Goal: Obtain resource: Obtain resource

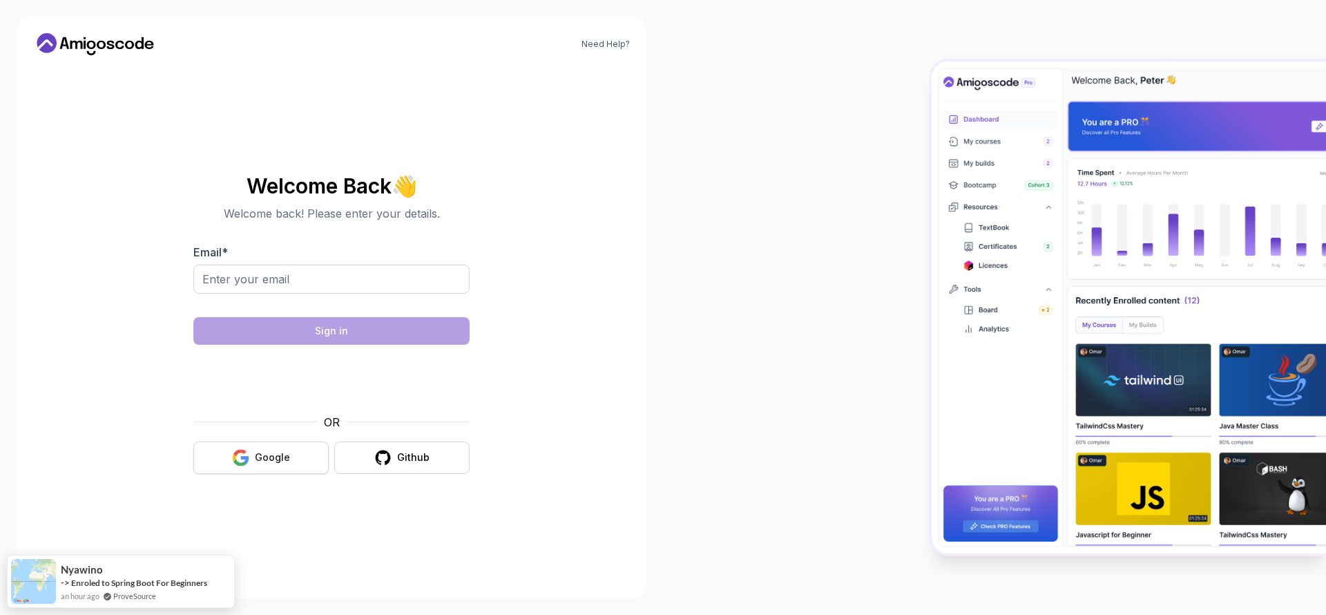
drag, startPoint x: 245, startPoint y: 462, endPoint x: 246, endPoint y: 449, distance: 13.1
click at [246, 457] on g "button" at bounding box center [241, 457] width 17 height 17
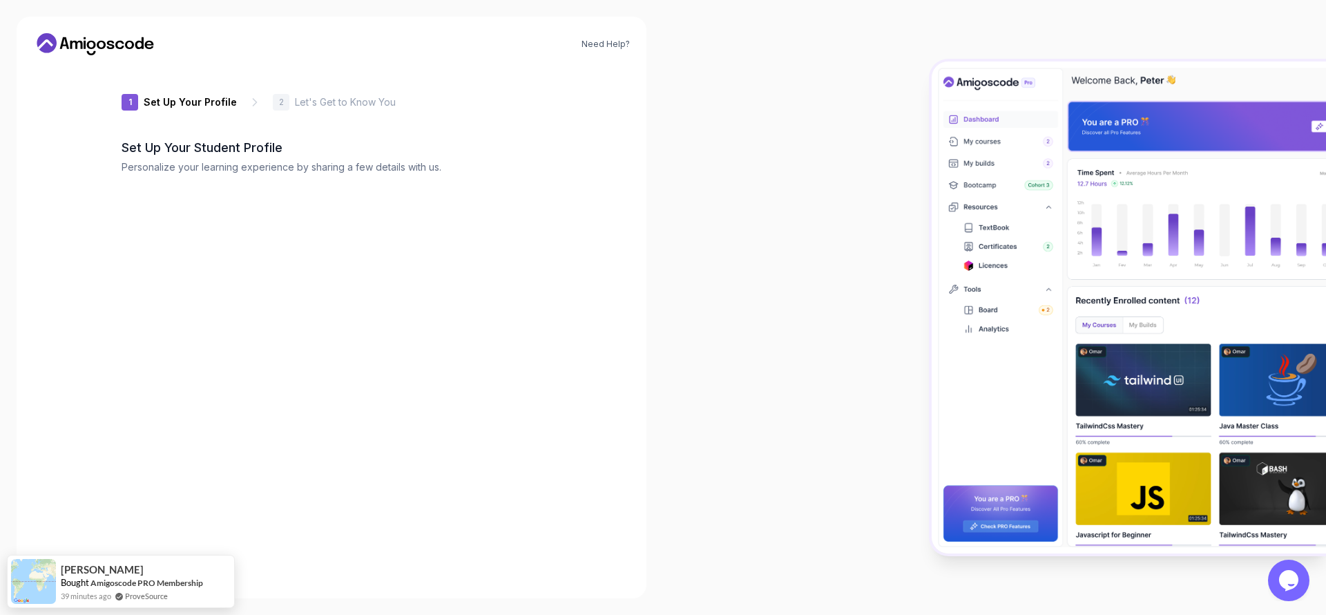
type input "clevermongoose81fe4"
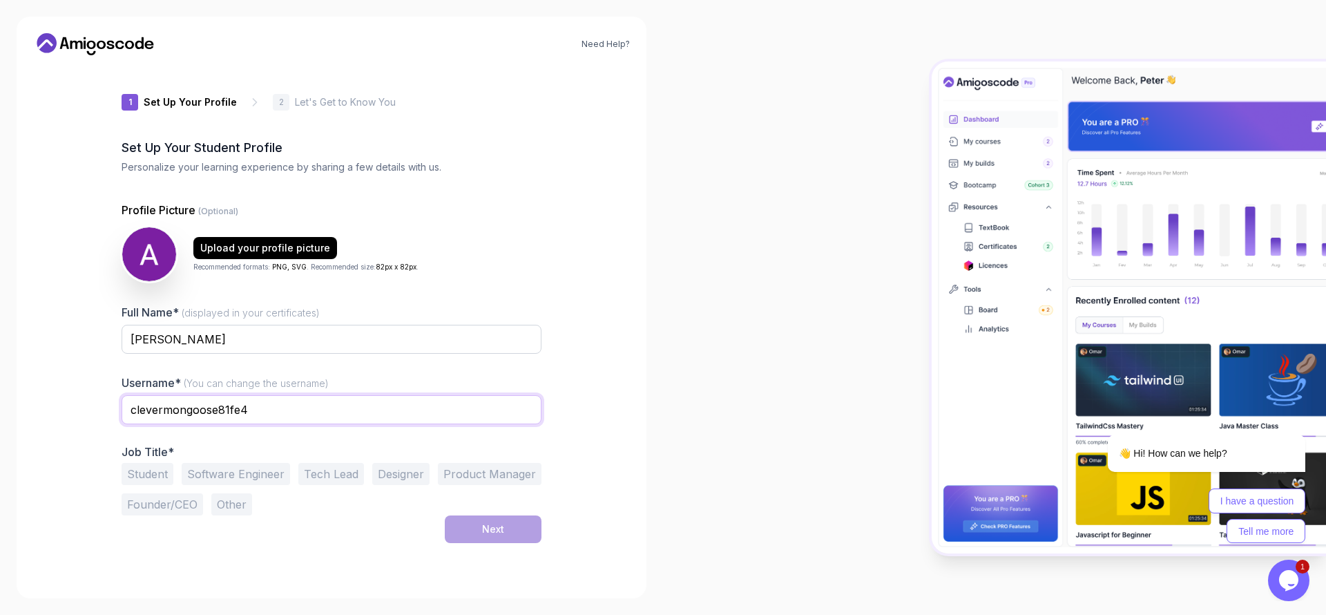
drag, startPoint x: 287, startPoint y: 412, endPoint x: 117, endPoint y: 409, distance: 169.3
click at [117, 409] on div "1 Set Up Your Profile 1 Set Up Your Profile 2 Let's Get to Know You Set Up Your…" at bounding box center [331, 323] width 464 height 515
type input "au10050305"
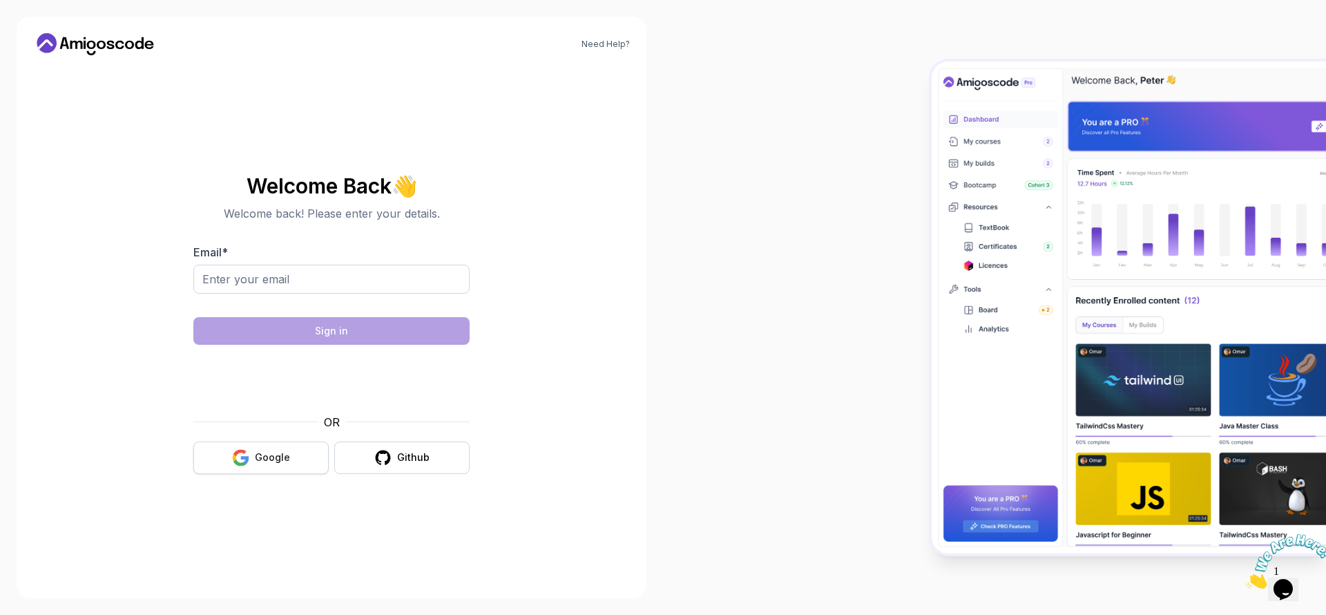
click at [252, 468] on button "Google" at bounding box center [260, 457] width 135 height 32
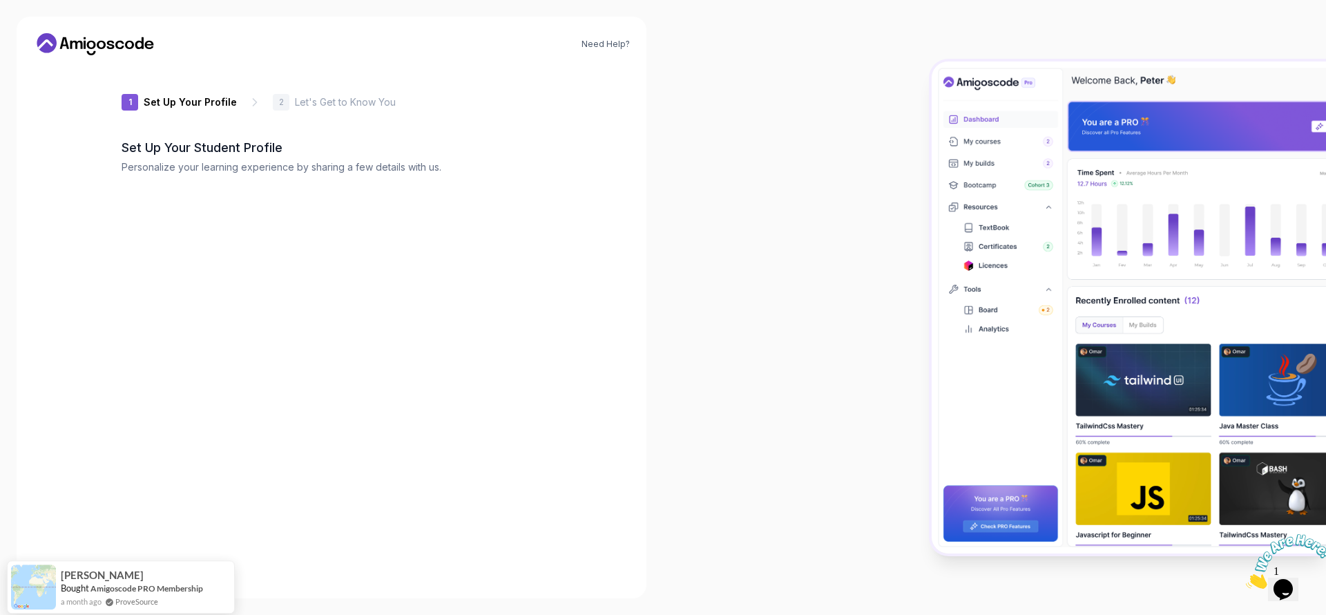
type input "silentweasel60ab4"
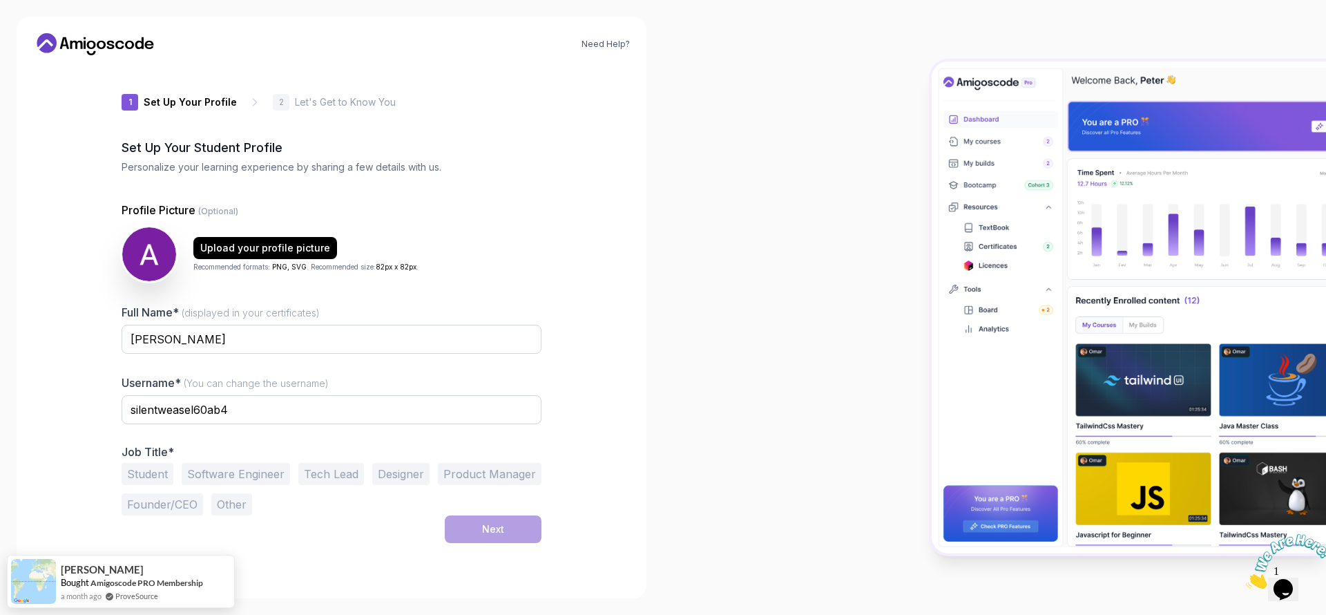
click at [1246, 579] on icon "Close" at bounding box center [1246, 585] width 0 height 12
drag, startPoint x: 242, startPoint y: 417, endPoint x: 97, endPoint y: 387, distance: 148.2
click at [79, 387] on div "Need Help? 1 Set Up Your Profile 1 Set Up Your Profile 2 Let's Get to Know You …" at bounding box center [332, 308] width 630 height 582
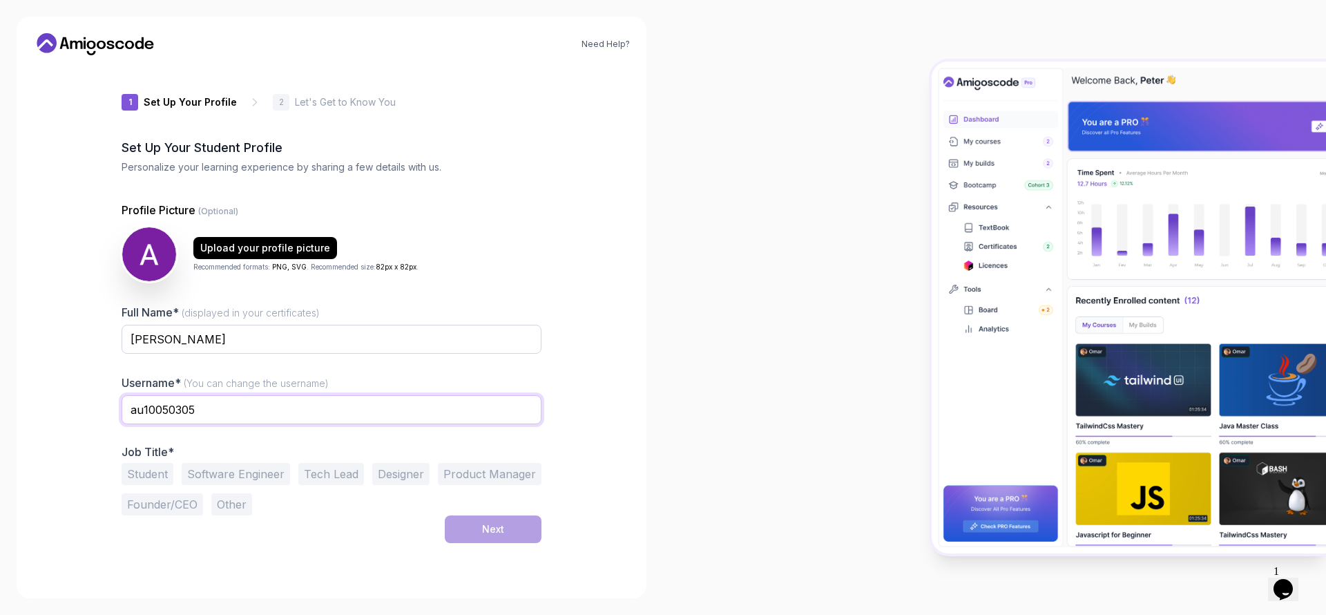
type input "au10050305"
click at [153, 470] on button "Student" at bounding box center [148, 474] width 52 height 22
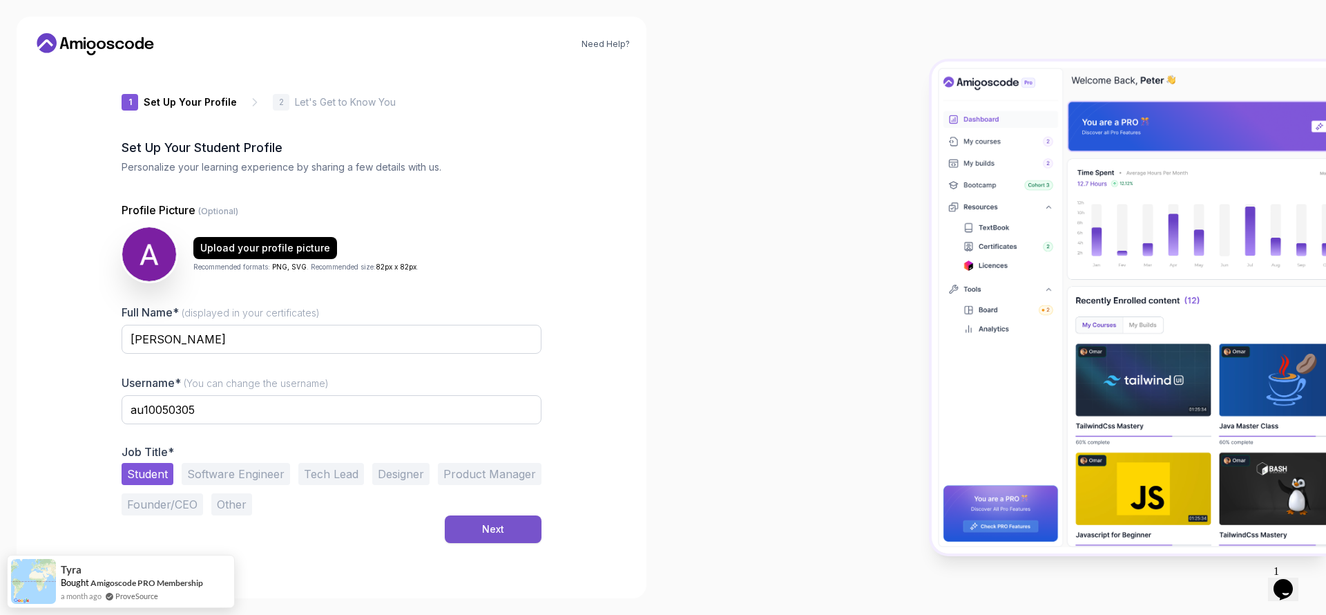
click at [504, 531] on button "Next" at bounding box center [493, 529] width 97 height 28
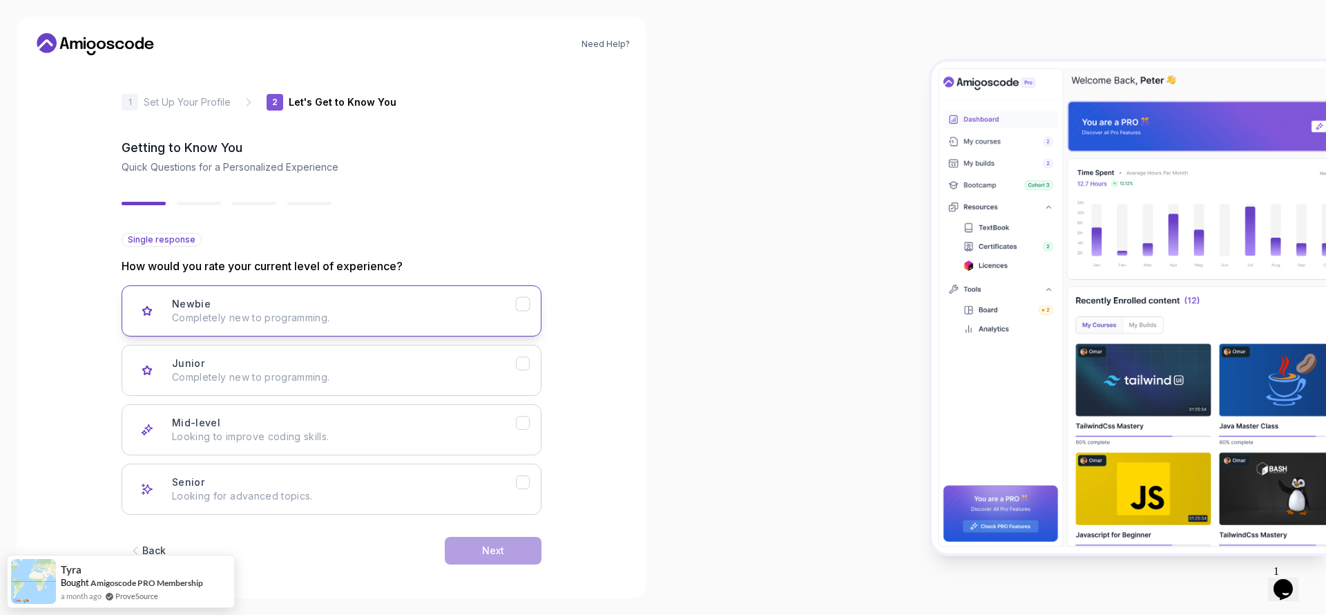
click at [520, 308] on icon "Newbie" at bounding box center [523, 304] width 13 height 13
drag, startPoint x: 519, startPoint y: 374, endPoint x: 566, endPoint y: 422, distance: 67.4
click at [520, 374] on button "Junior Completely new to programming." at bounding box center [332, 370] width 420 height 51
click at [502, 541] on button "Next" at bounding box center [493, 551] width 97 height 28
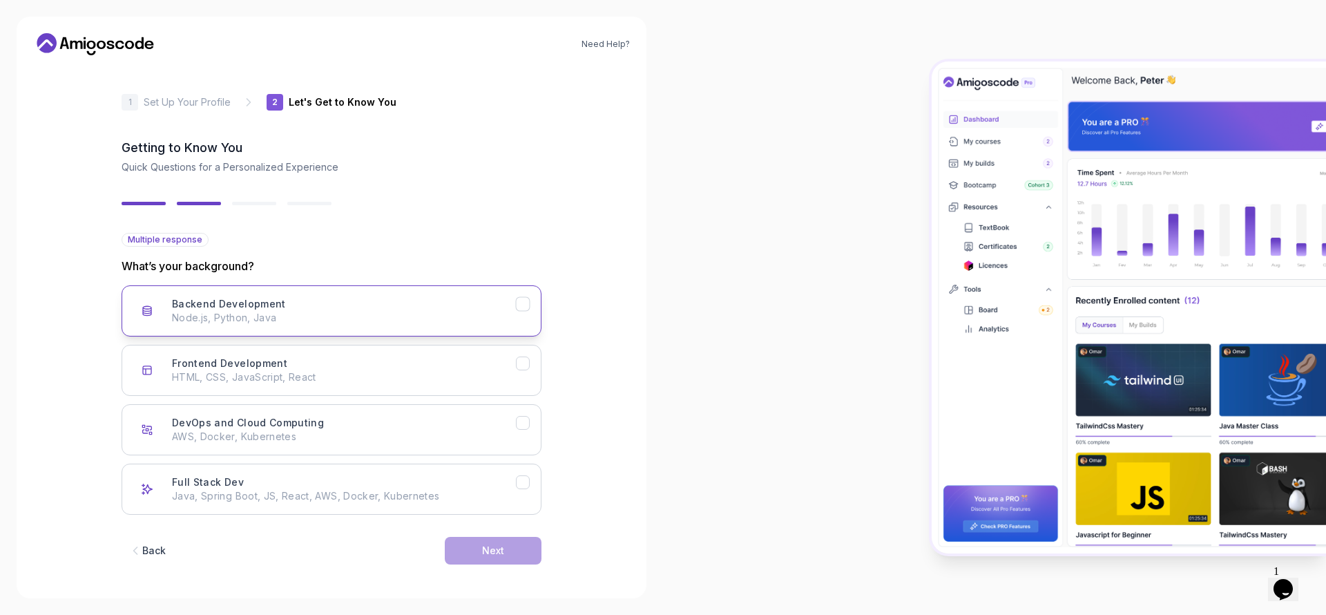
drag, startPoint x: 361, startPoint y: 297, endPoint x: 374, endPoint y: 310, distance: 18.6
click at [363, 297] on div "Backend Development Node.js, Python, Java" at bounding box center [344, 311] width 344 height 28
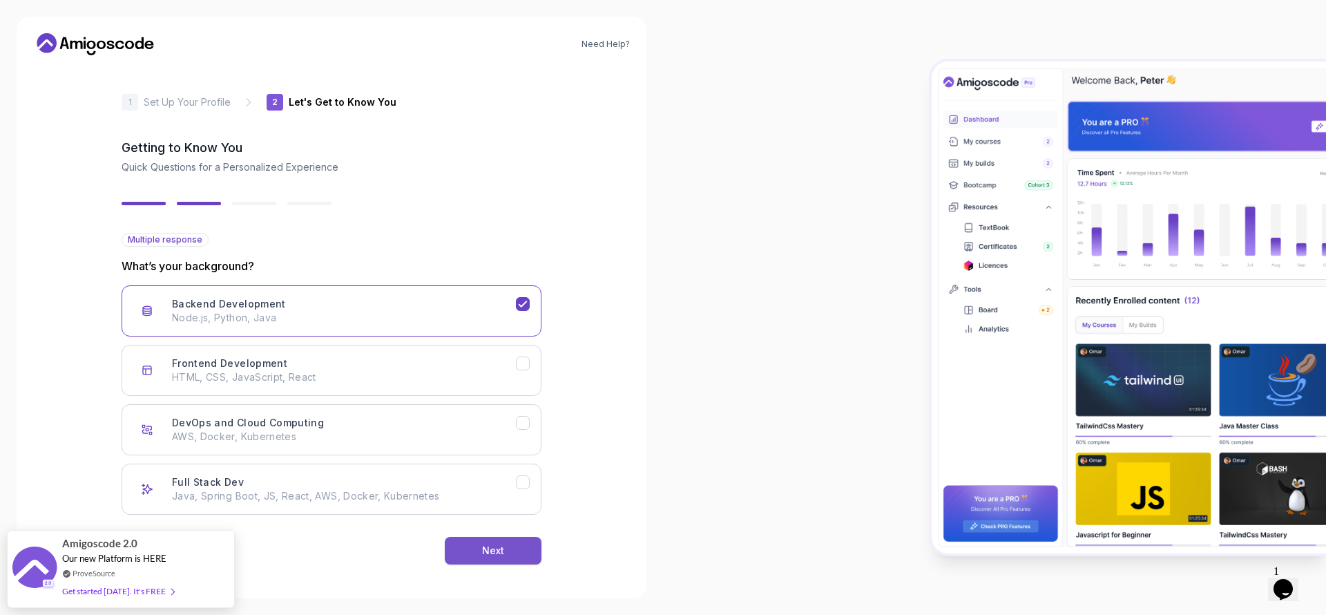
click at [511, 559] on button "Next" at bounding box center [493, 551] width 97 height 28
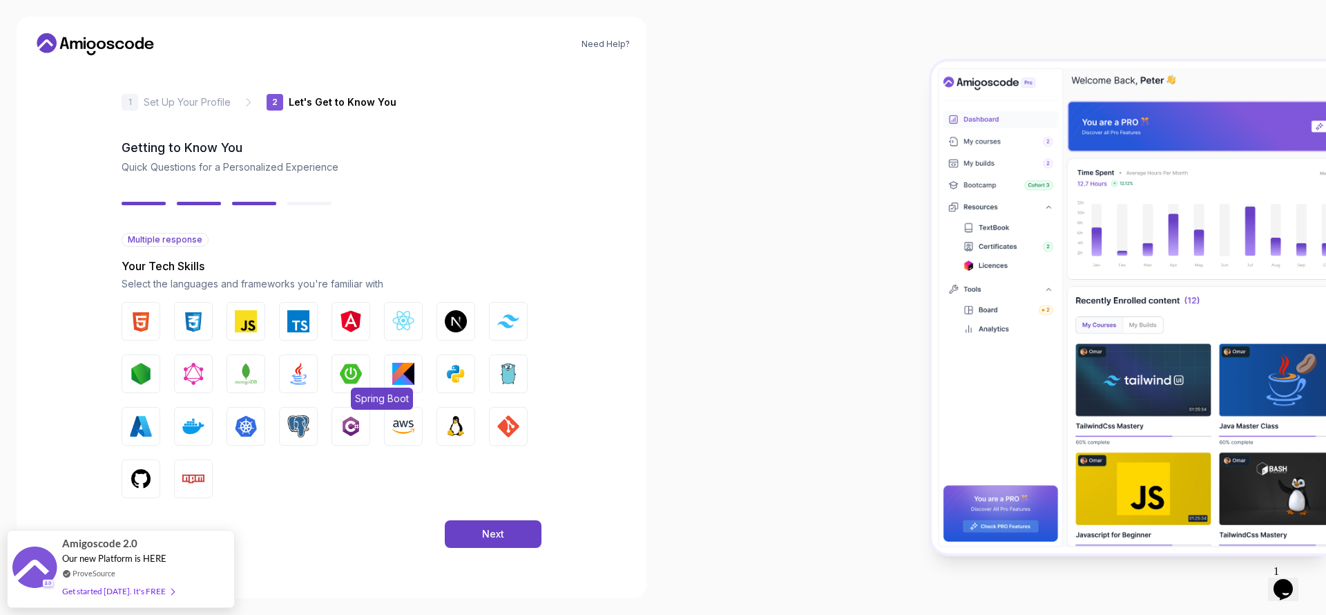
drag, startPoint x: 341, startPoint y: 371, endPoint x: 334, endPoint y: 372, distance: 7.0
click at [339, 370] on button "Spring Boot" at bounding box center [351, 373] width 39 height 39
click at [301, 378] on img "button" at bounding box center [298, 374] width 22 height 22
drag, startPoint x: 449, startPoint y: 438, endPoint x: 457, endPoint y: 441, distance: 8.1
click at [450, 437] on button "Linux" at bounding box center [456, 426] width 39 height 39
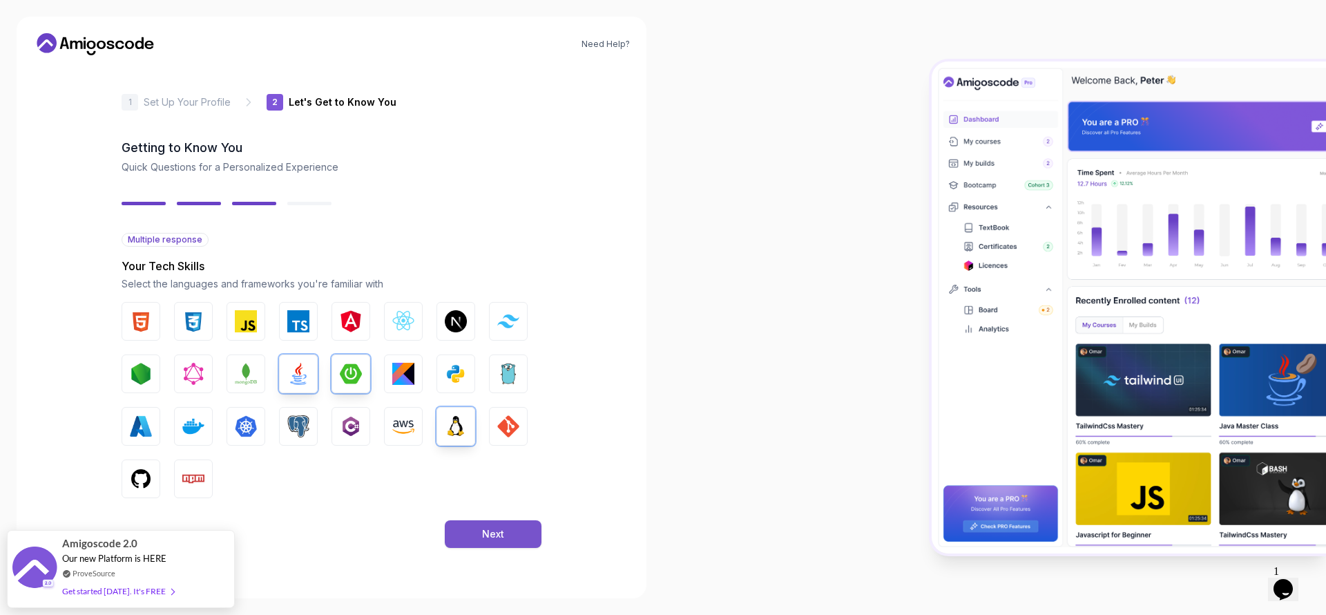
click at [490, 542] on button "Next" at bounding box center [493, 534] width 97 height 28
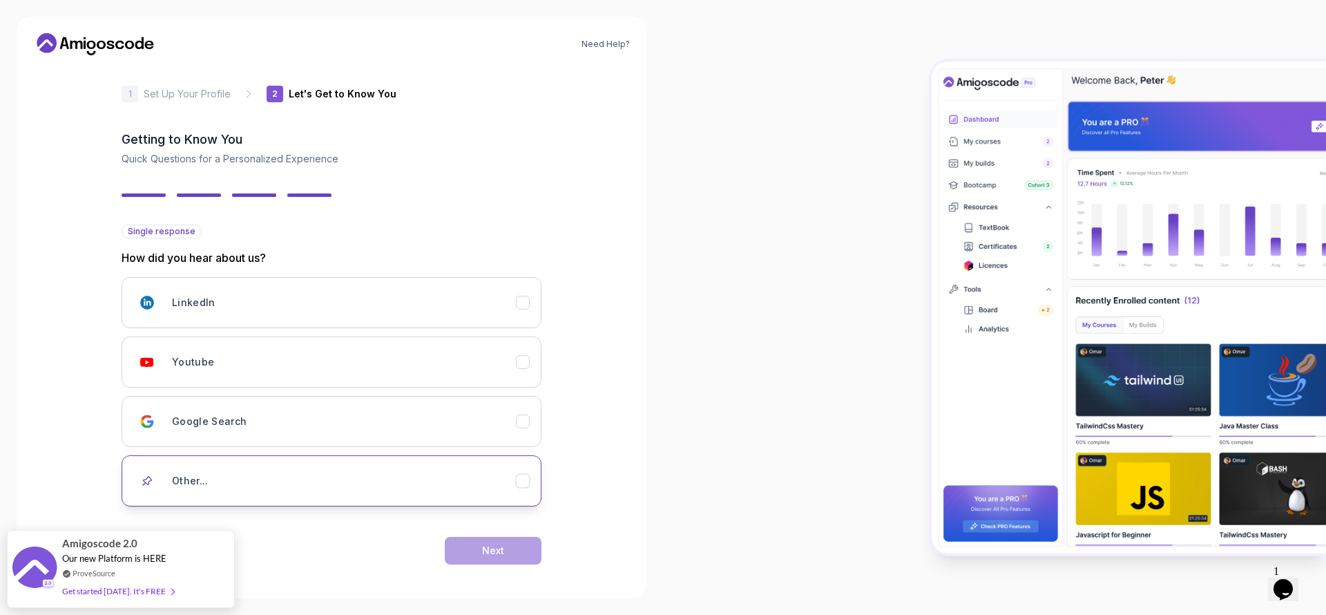
scroll to position [13, 0]
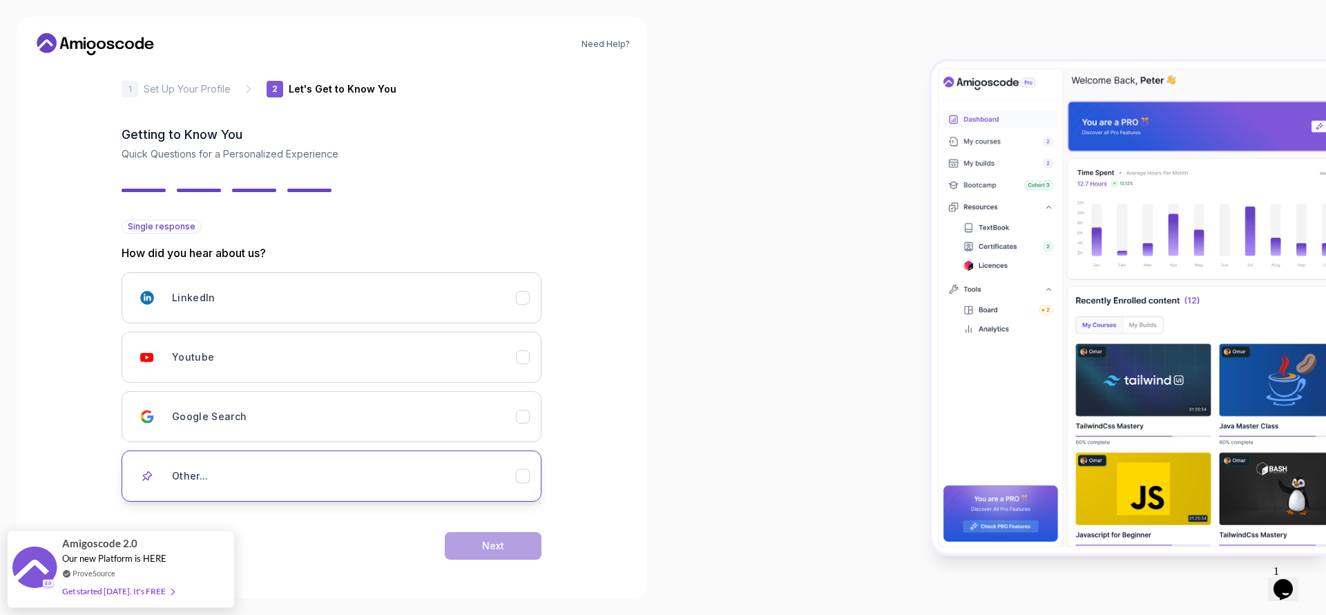
click at [420, 457] on div "LinkedIn Youtube Google Search Other..." at bounding box center [332, 386] width 420 height 229
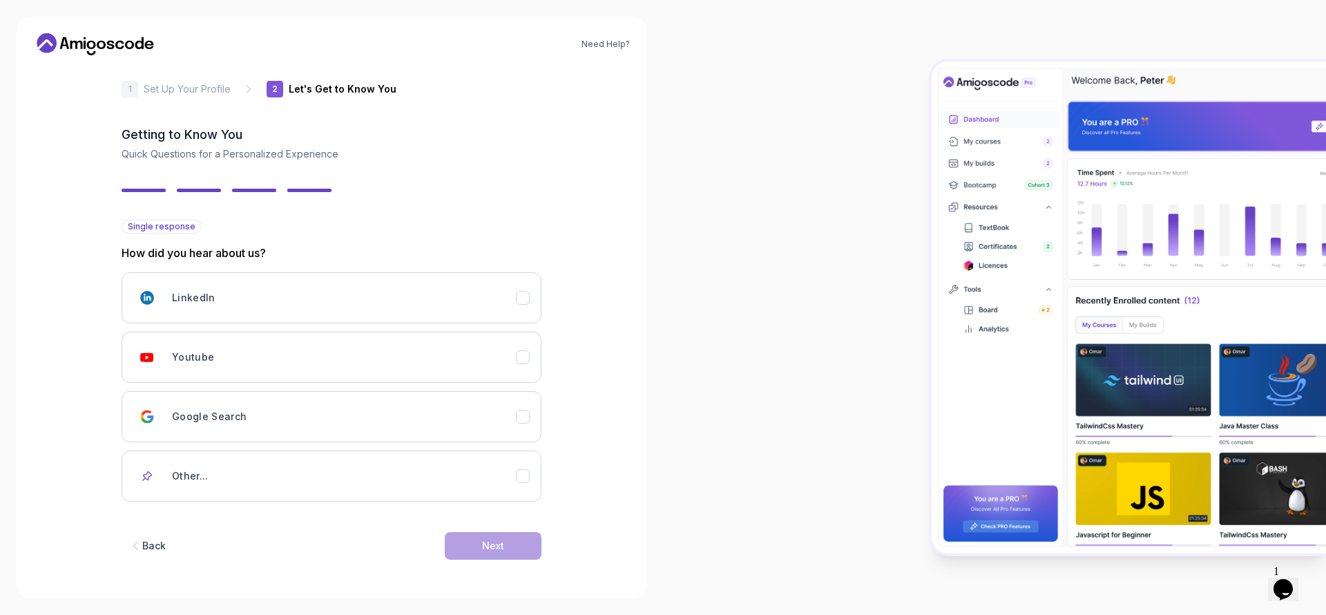
drag, startPoint x: 457, startPoint y: 499, endPoint x: 465, endPoint y: 591, distance: 92.9
click at [457, 493] on button "Other..." at bounding box center [332, 475] width 420 height 51
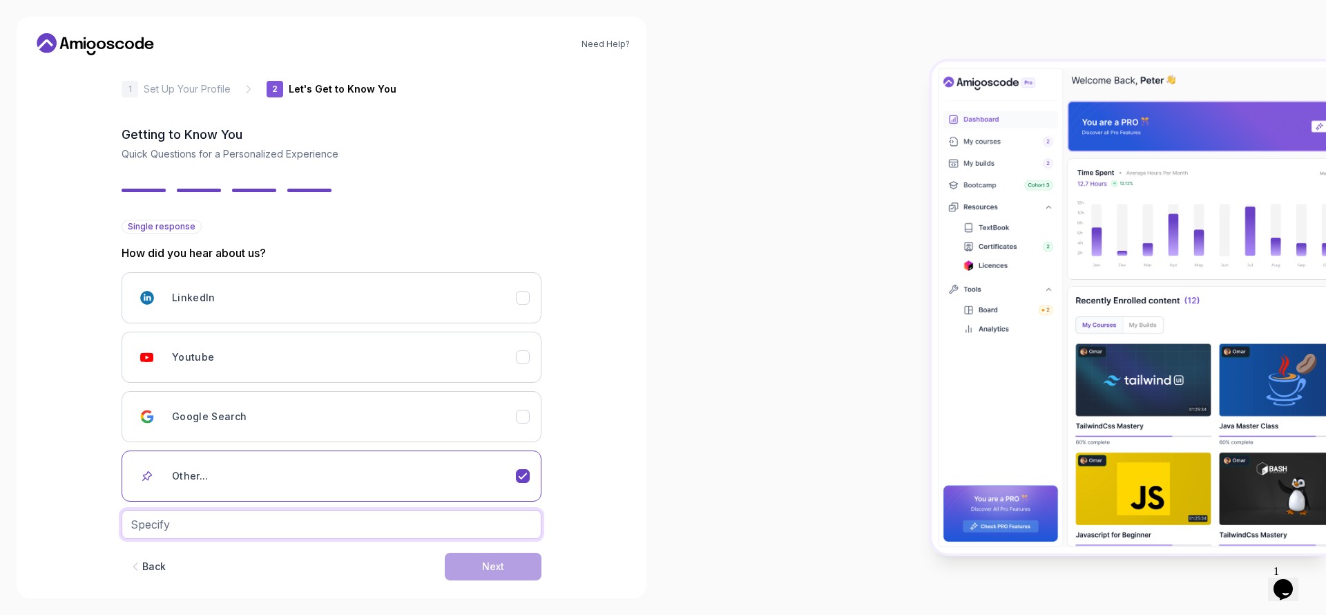
click at [288, 525] on input "text" at bounding box center [332, 524] width 420 height 29
click at [504, 303] on div "LinkedIn" at bounding box center [344, 298] width 344 height 28
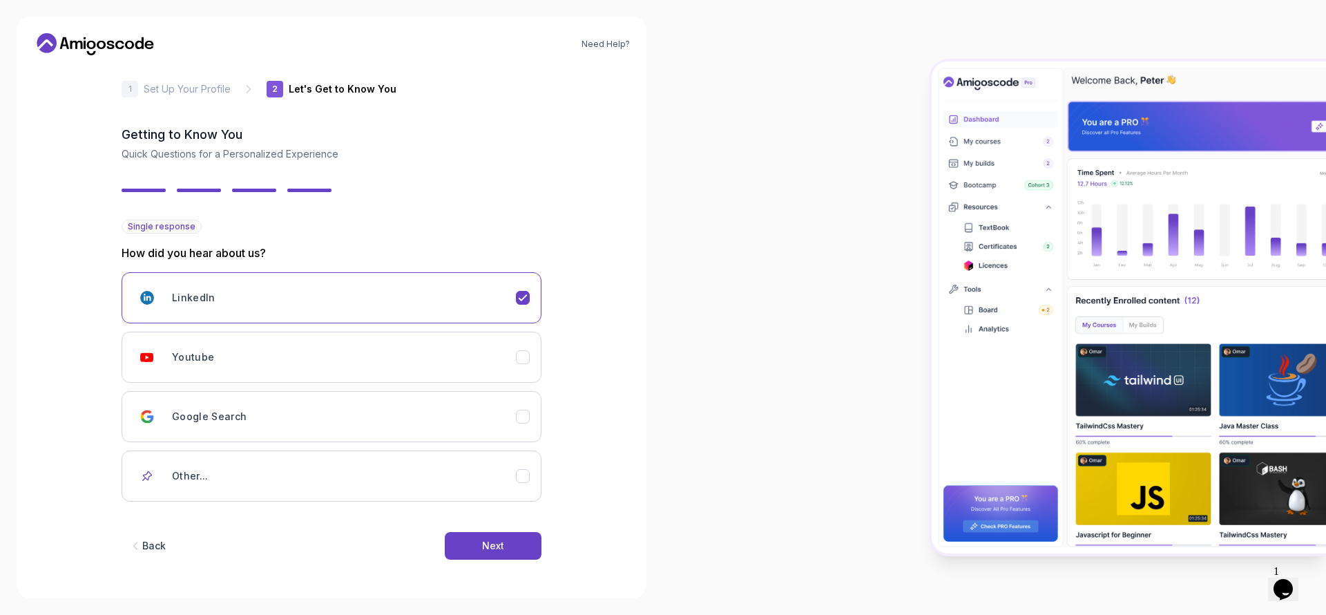
click at [529, 560] on div "Back Next" at bounding box center [332, 546] width 420 height 72
click at [535, 539] on button "Next" at bounding box center [493, 546] width 97 height 28
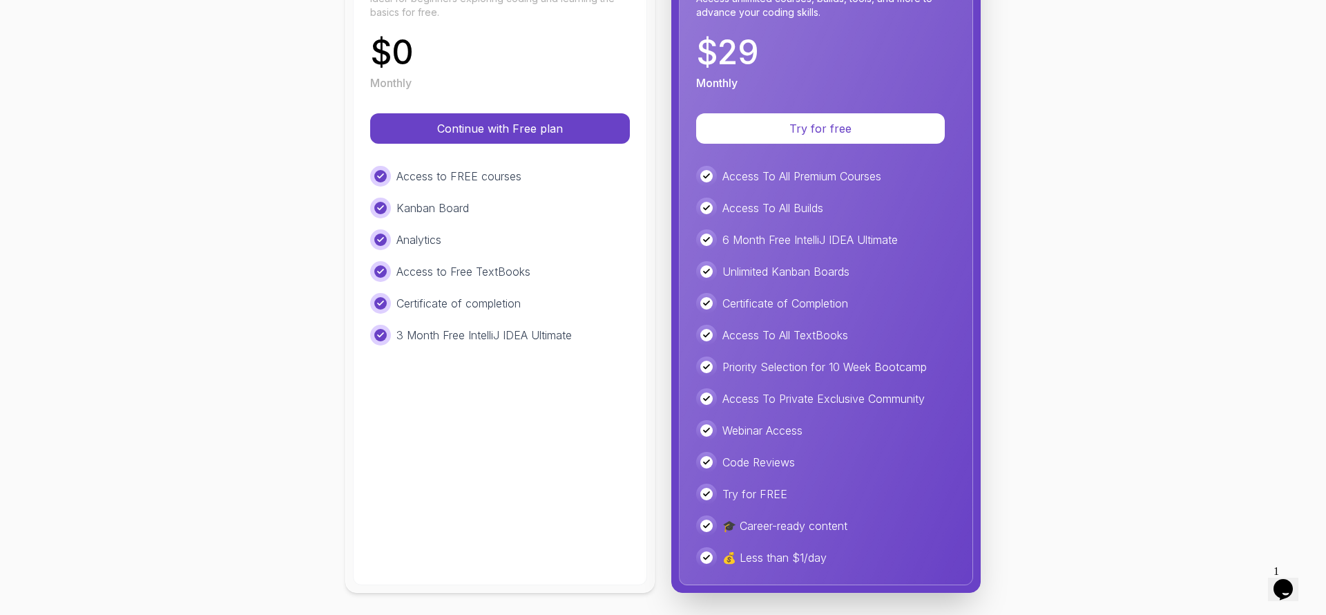
scroll to position [0, 0]
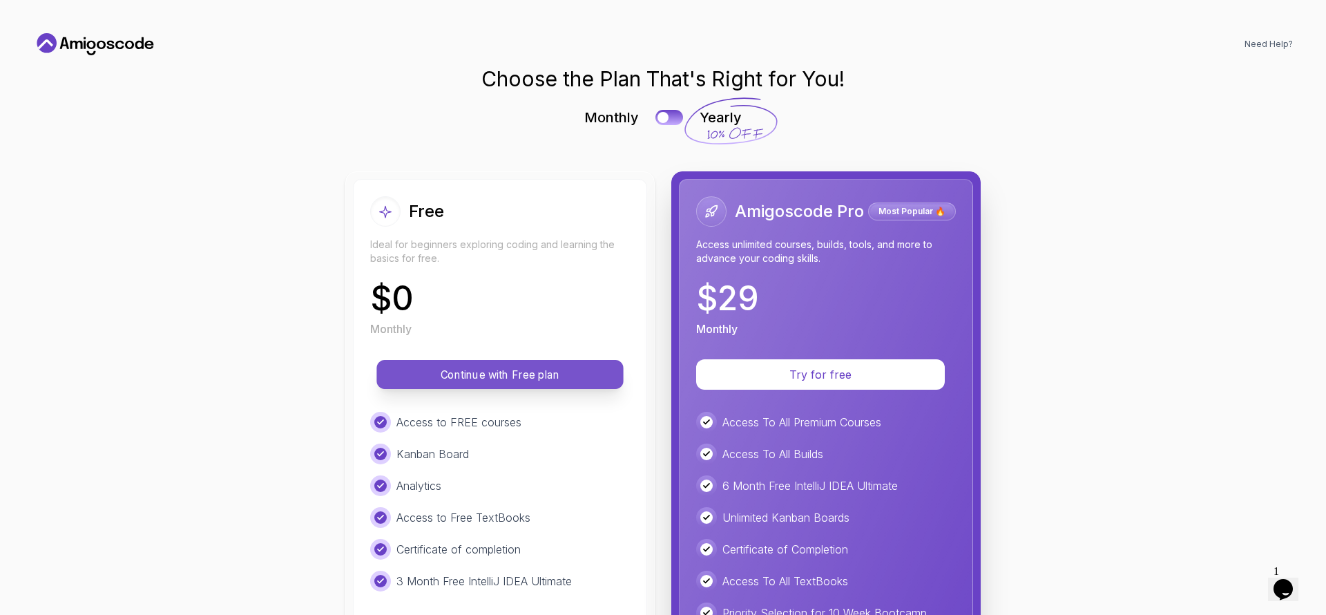
click at [524, 370] on p "Continue with Free plan" at bounding box center [500, 375] width 216 height 16
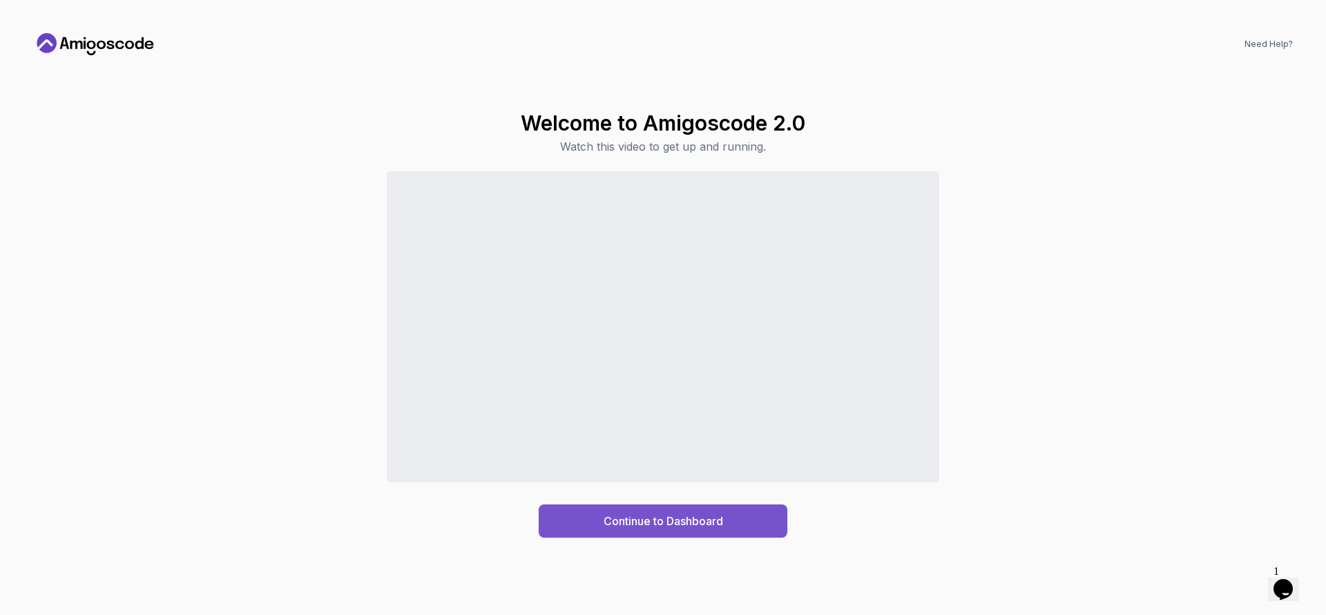
click at [690, 525] on div "Continue to Dashboard" at bounding box center [664, 521] width 120 height 17
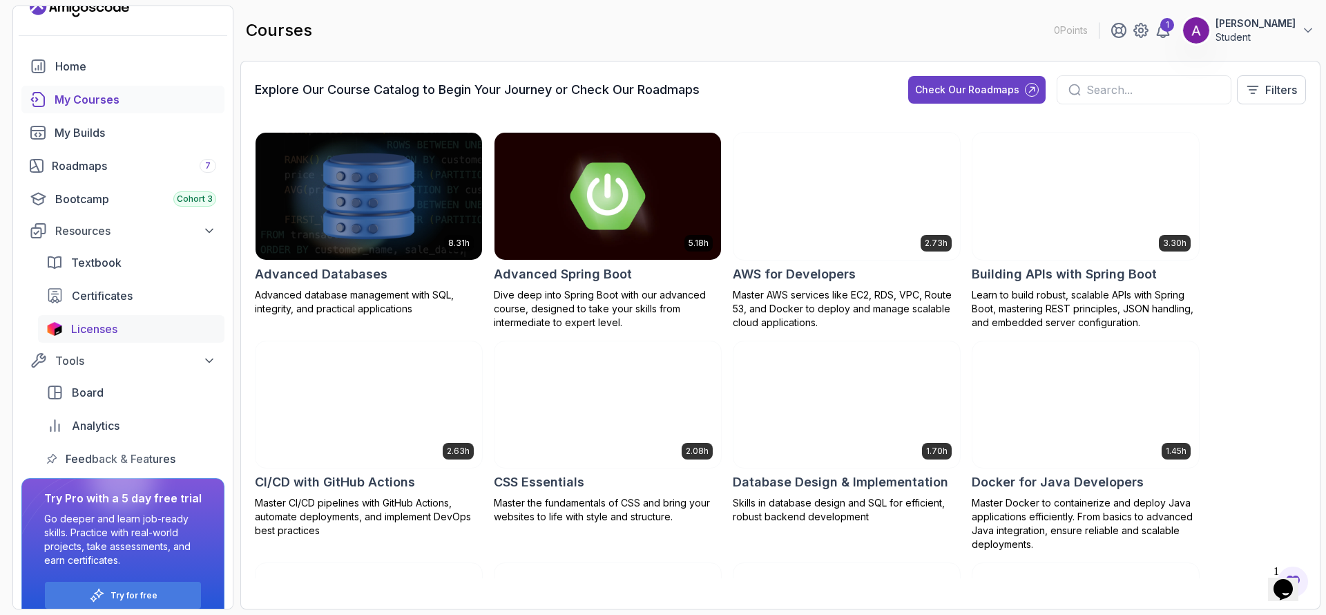
scroll to position [44, 0]
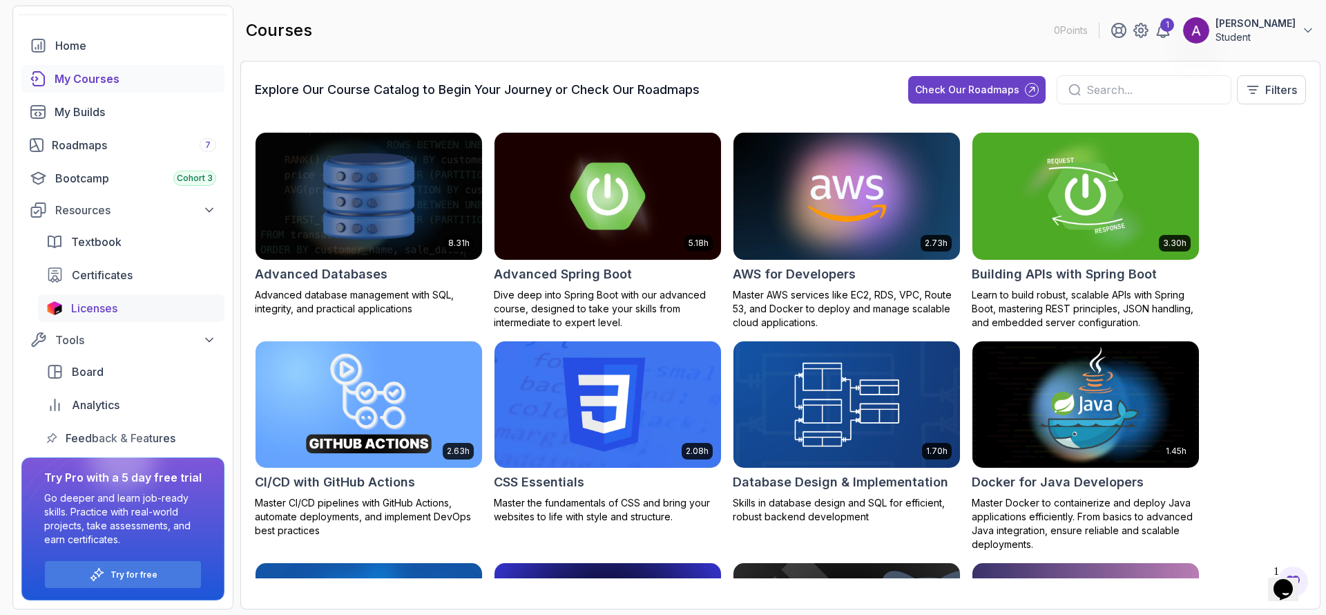
click at [95, 314] on span "Licenses" at bounding box center [94, 308] width 46 height 17
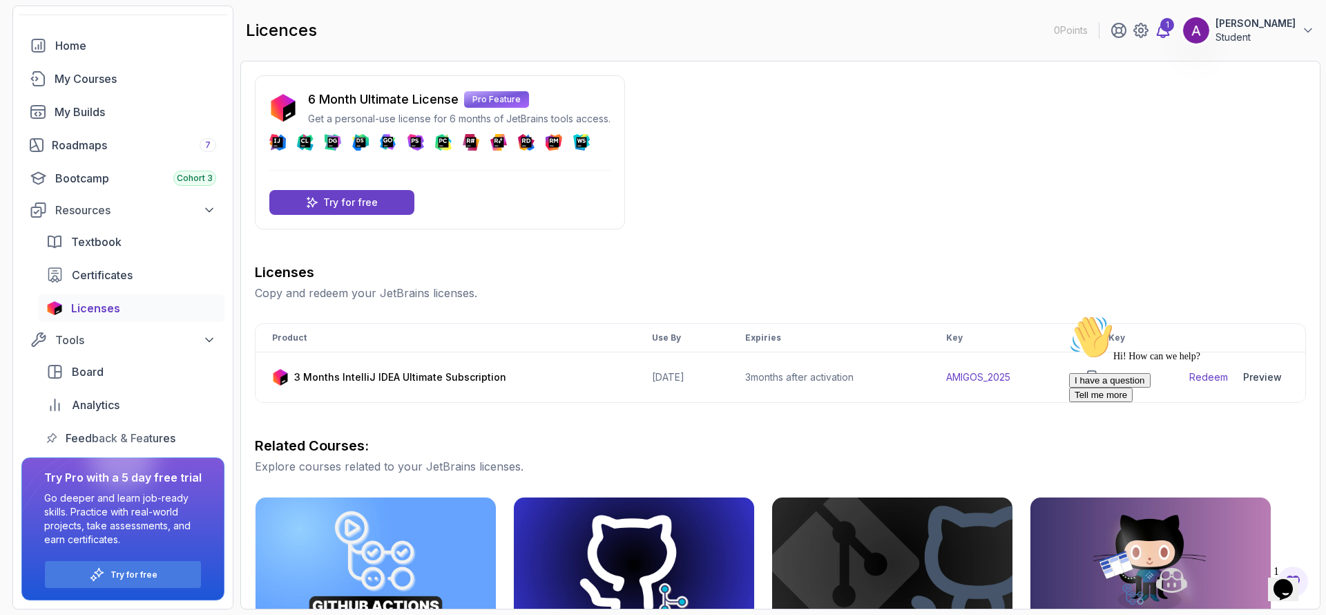
click at [1174, 28] on div "1" at bounding box center [1168, 25] width 14 height 14
click at [1215, 385] on div "Hi! How can we help? I have a question Tell me more" at bounding box center [1193, 358] width 249 height 87
click at [1211, 381] on div "Hi! How can we help? I have a question Tell me more" at bounding box center [1193, 358] width 249 height 87
click at [1212, 377] on div "Hi! How can we help? I have a question Tell me more" at bounding box center [1193, 358] width 249 height 87
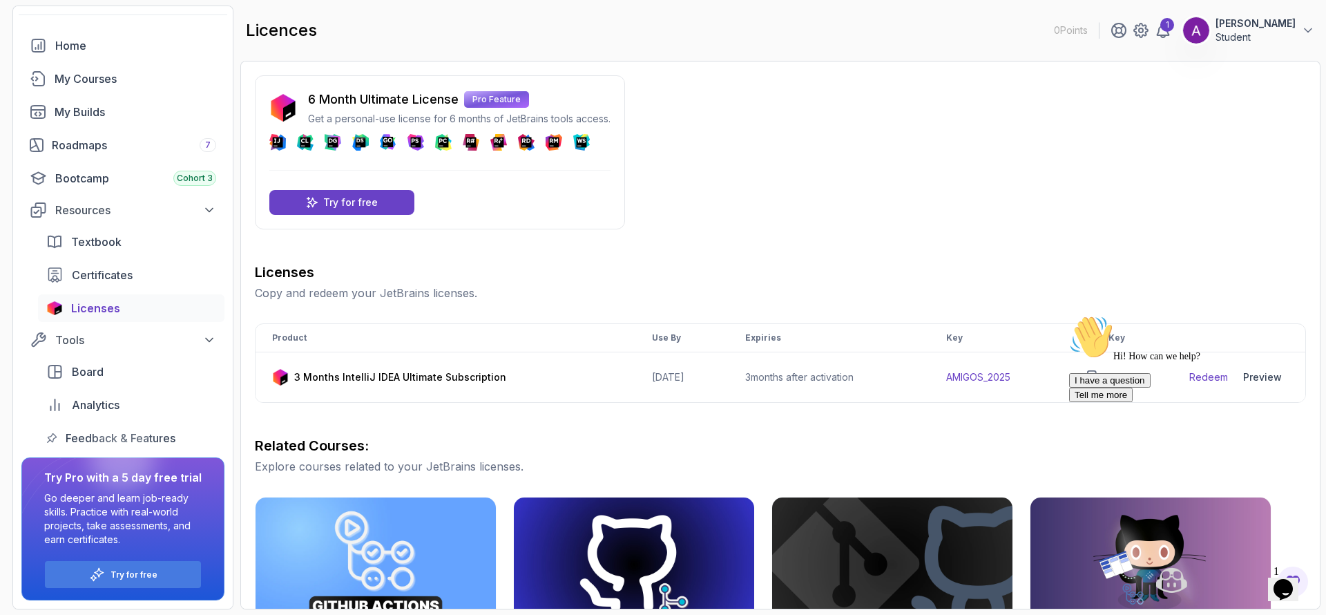
click at [1212, 377] on div "Hi! How can we help? I have a question Tell me more" at bounding box center [1193, 358] width 249 height 87
click at [1107, 374] on div "Hi! How can we help? I have a question Tell me more" at bounding box center [1193, 358] width 249 height 87
click at [1104, 378] on div "Hi! How can we help? I have a question Tell me more" at bounding box center [1193, 358] width 249 height 87
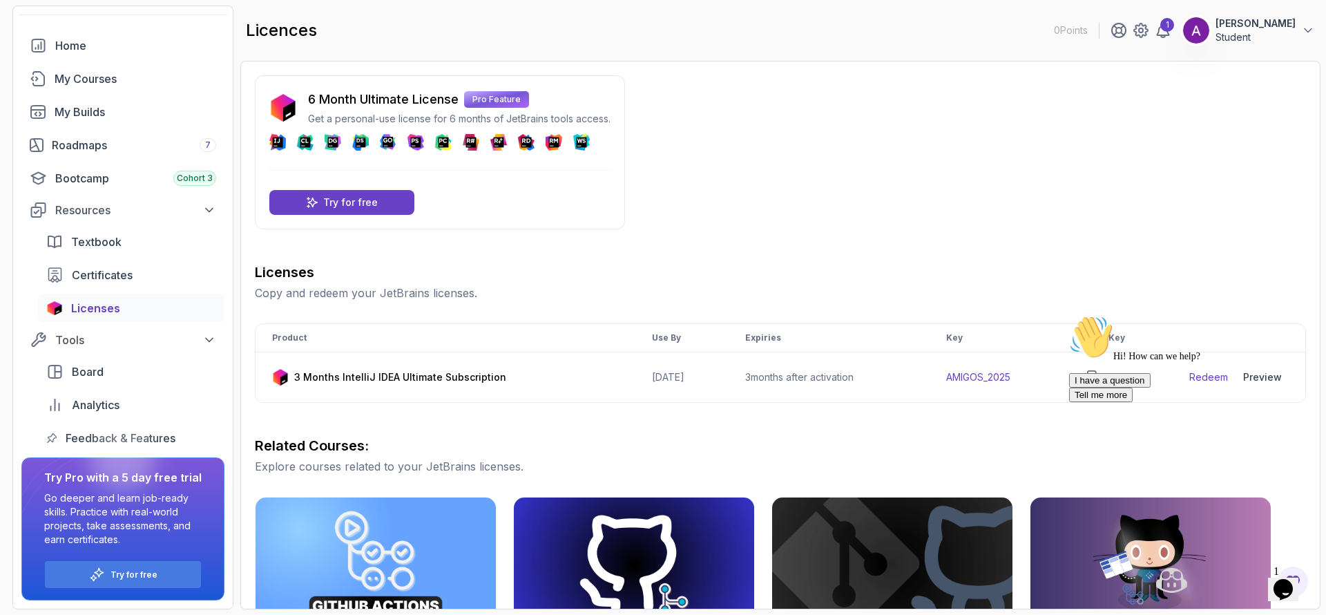
click at [1197, 375] on div "Hi! How can we help? I have a question Tell me more" at bounding box center [1193, 358] width 249 height 87
drag, startPoint x: 1024, startPoint y: 376, endPoint x: 951, endPoint y: 376, distance: 72.5
click at [951, 376] on td "AMIGOS_2025" at bounding box center [999, 377] width 138 height 50
copy td "AMIGOS_2025"
click at [778, 240] on div "6 Month Ultimate License Pro Feature Get a personal-use license for 6 months of…" at bounding box center [780, 492] width 1051 height 835
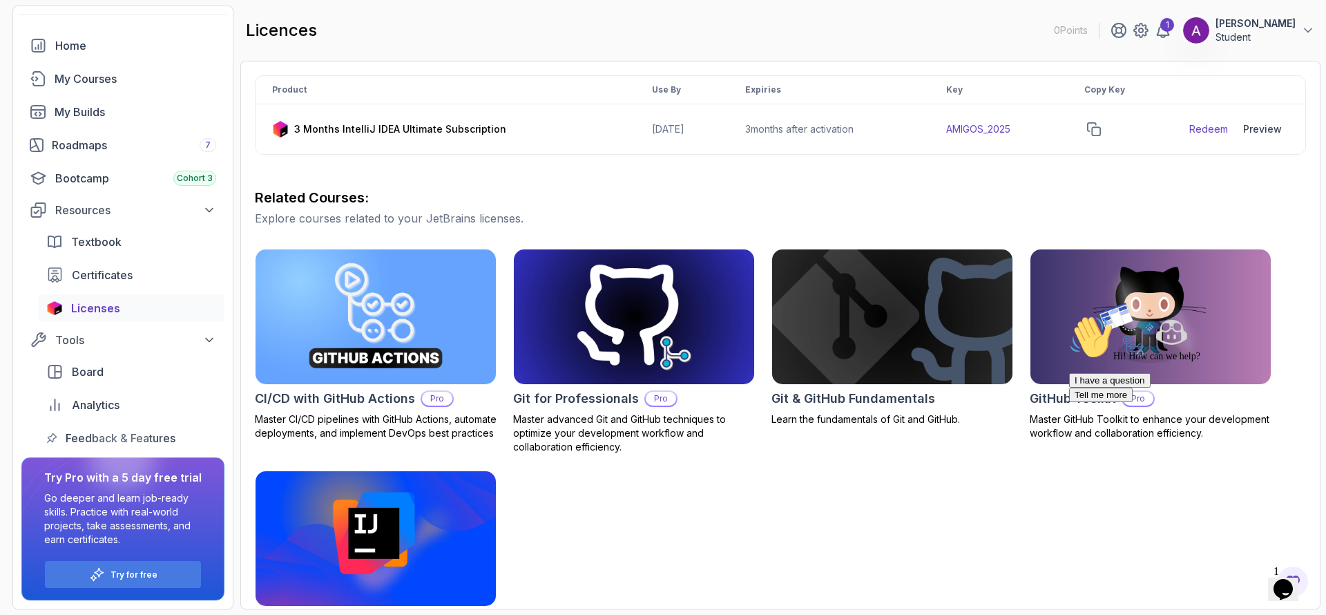
scroll to position [249, 0]
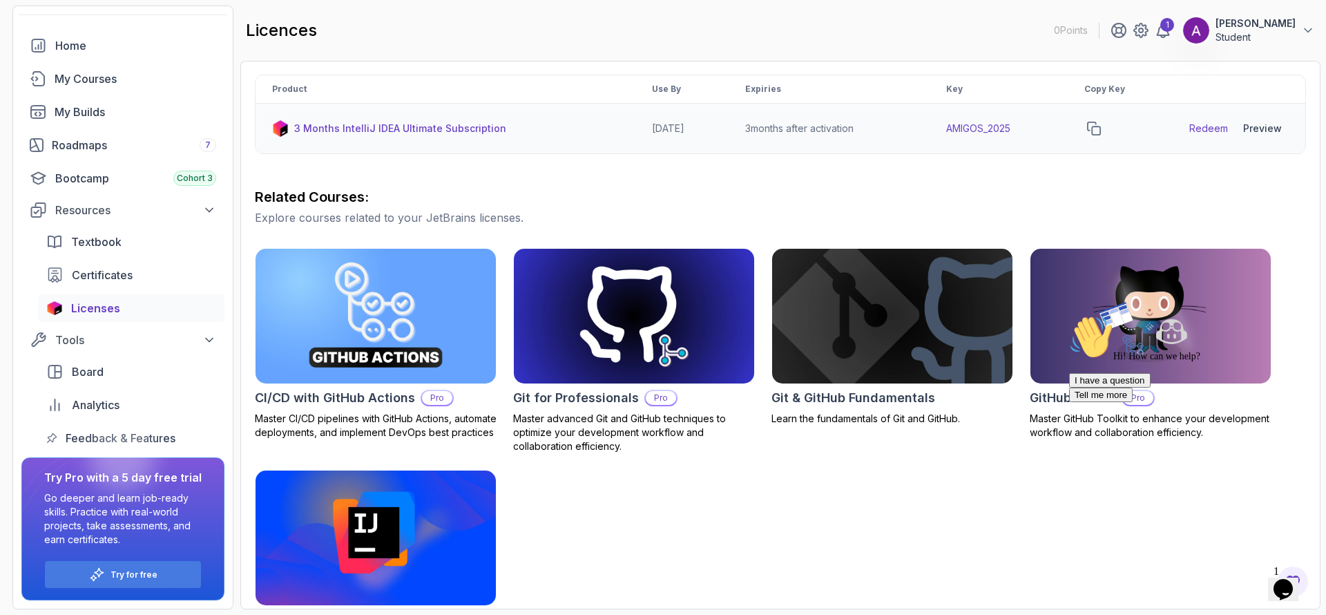
click at [452, 122] on p "3 Months IntelliJ IDEA Ultimate Subscription" at bounding box center [400, 129] width 212 height 14
click at [450, 127] on p "3 Months IntelliJ IDEA Ultimate Subscription" at bounding box center [400, 129] width 212 height 14
click at [1101, 128] on icon "copy-button" at bounding box center [1094, 129] width 14 height 14
drag, startPoint x: 1210, startPoint y: 128, endPoint x: 1213, endPoint y: 140, distance: 11.6
click at [1209, 128] on link "Redeem" at bounding box center [1209, 129] width 39 height 14
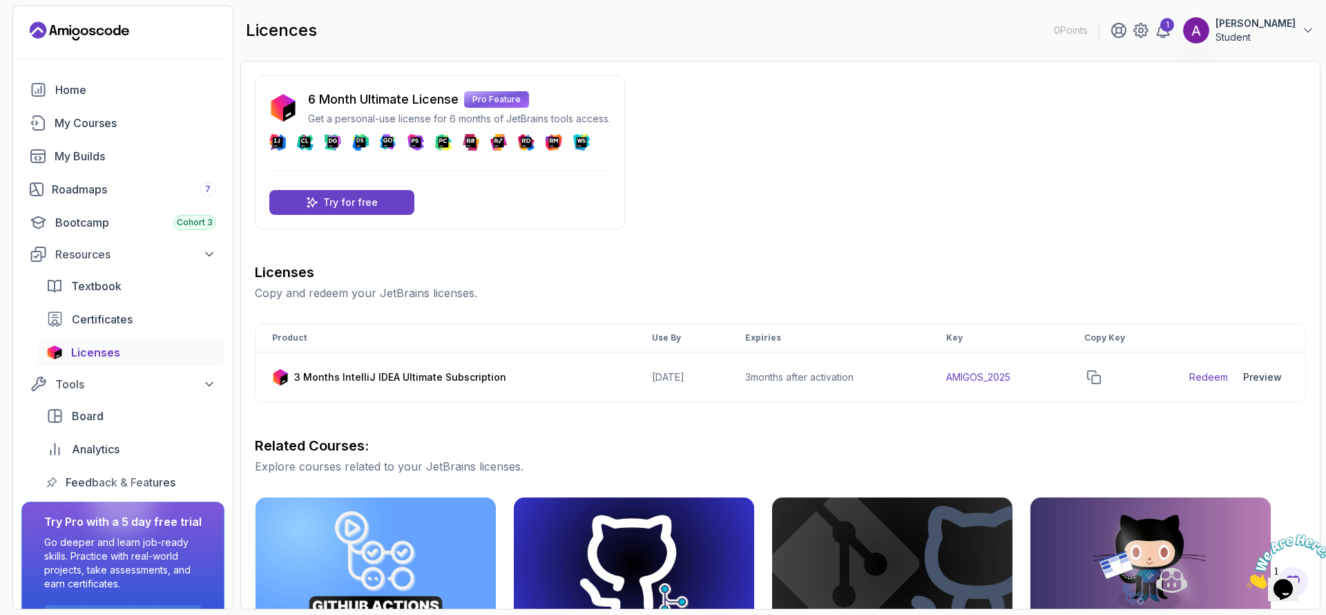
click at [1246, 579] on icon "Close" at bounding box center [1246, 585] width 0 height 12
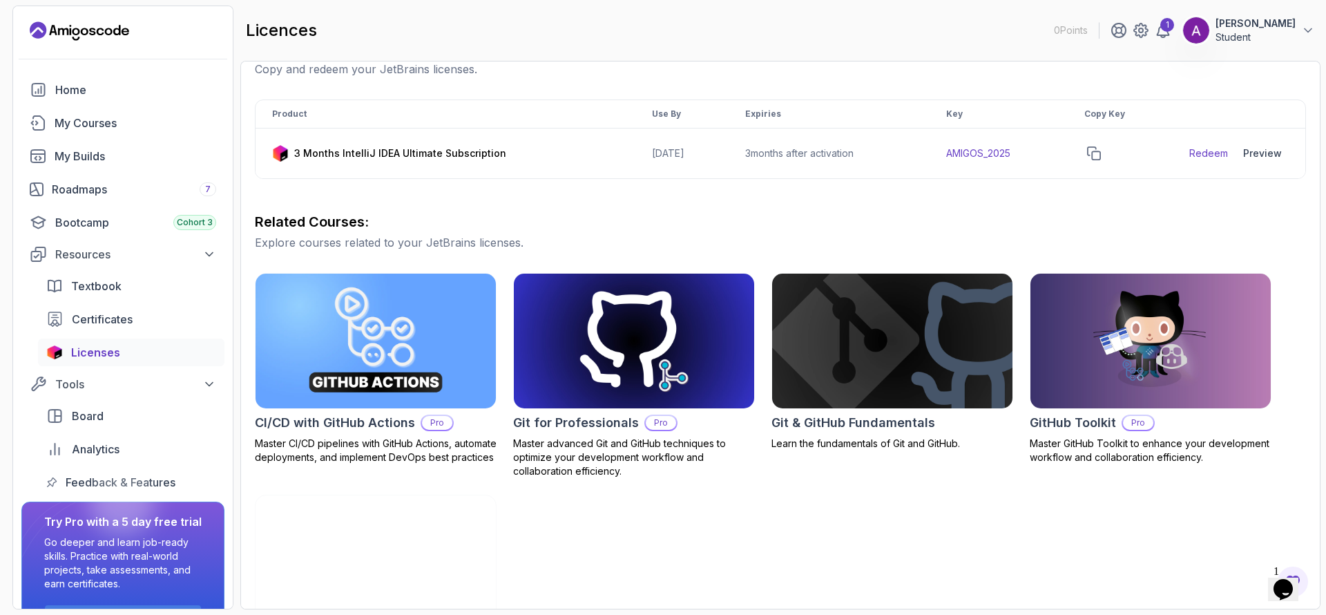
scroll to position [191, 0]
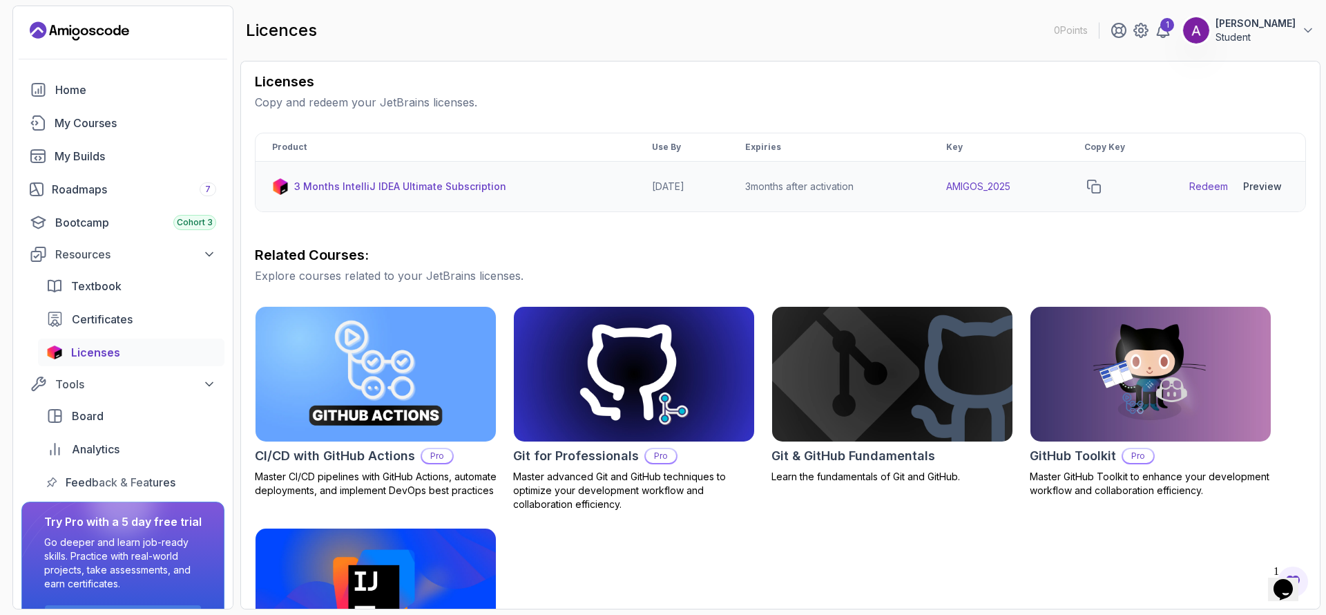
click at [1206, 189] on link "Redeem" at bounding box center [1209, 187] width 39 height 14
